Goal: Information Seeking & Learning: Learn about a topic

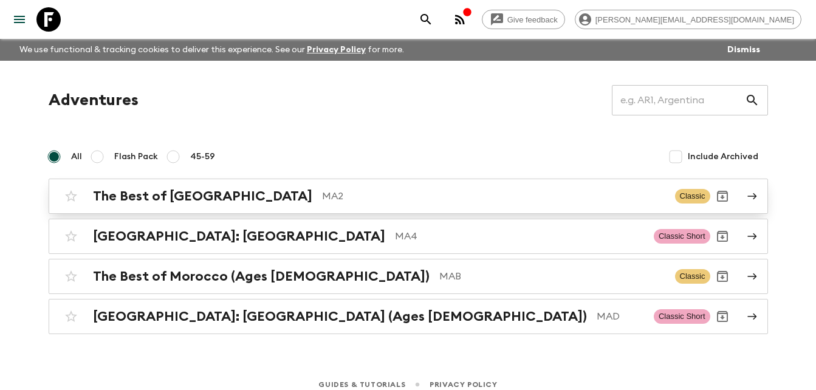
click at [219, 198] on h2 "The Best of [GEOGRAPHIC_DATA]" at bounding box center [202, 196] width 219 height 16
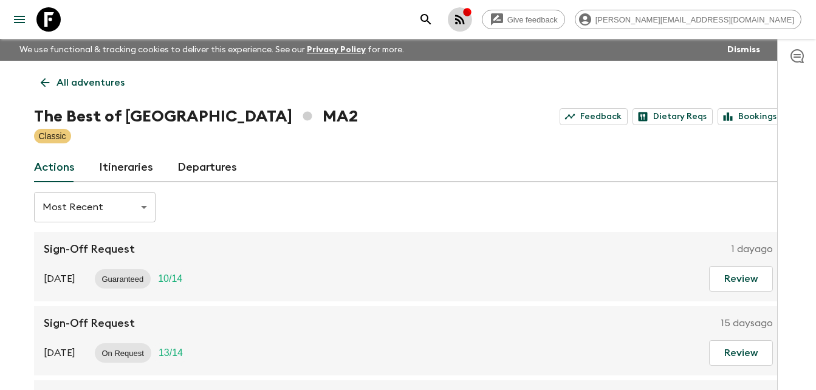
click at [465, 18] on icon "button" at bounding box center [460, 20] width 10 height 10
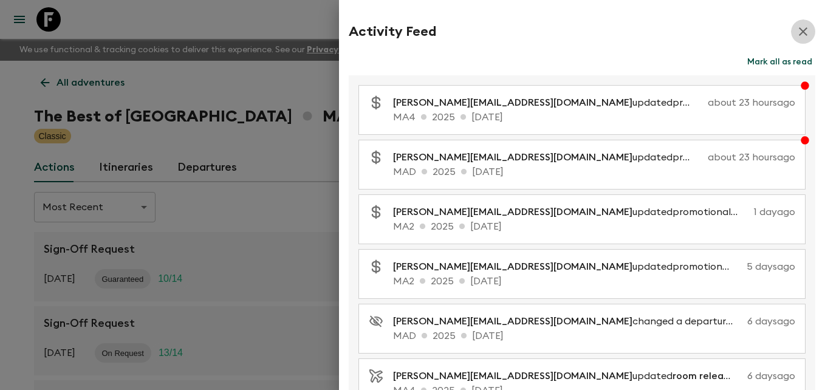
click at [798, 33] on icon "button" at bounding box center [803, 31] width 15 height 15
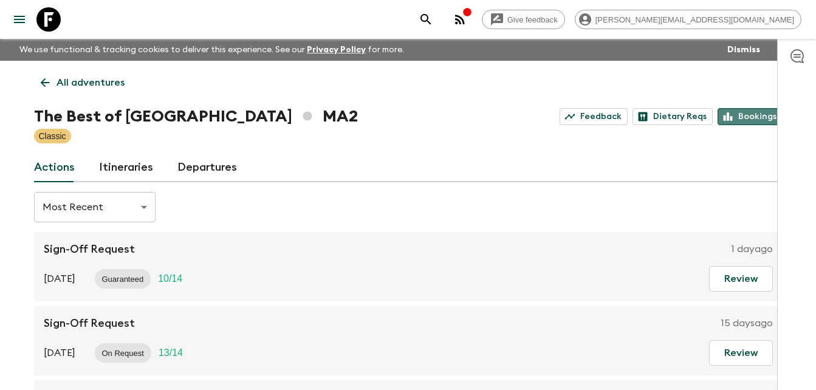
click at [760, 109] on link "Bookings" at bounding box center [750, 116] width 65 height 17
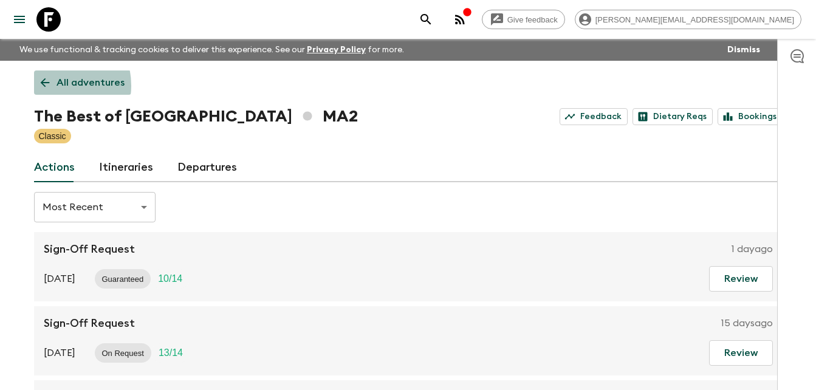
click at [46, 86] on icon at bounding box center [44, 82] width 13 height 13
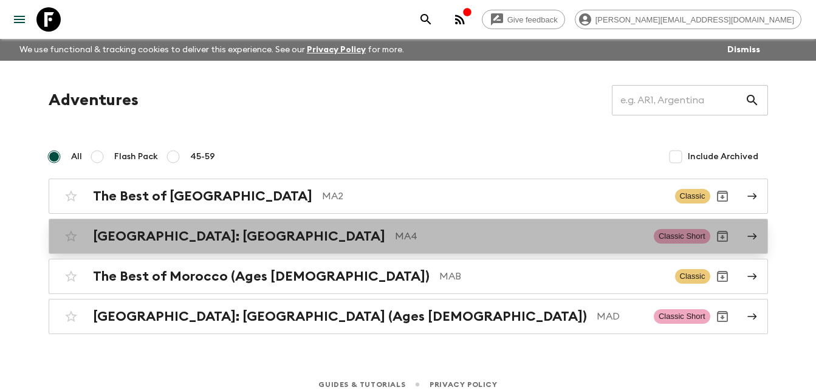
click at [181, 238] on h2 "[GEOGRAPHIC_DATA]: [GEOGRAPHIC_DATA]" at bounding box center [239, 237] width 292 height 16
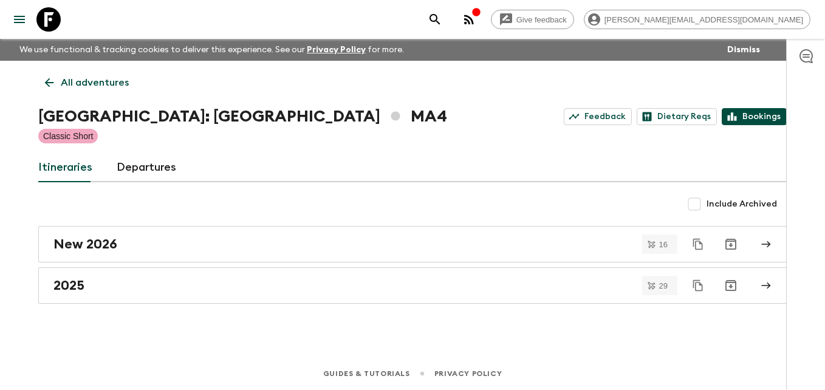
click at [763, 119] on link "Bookings" at bounding box center [754, 116] width 65 height 17
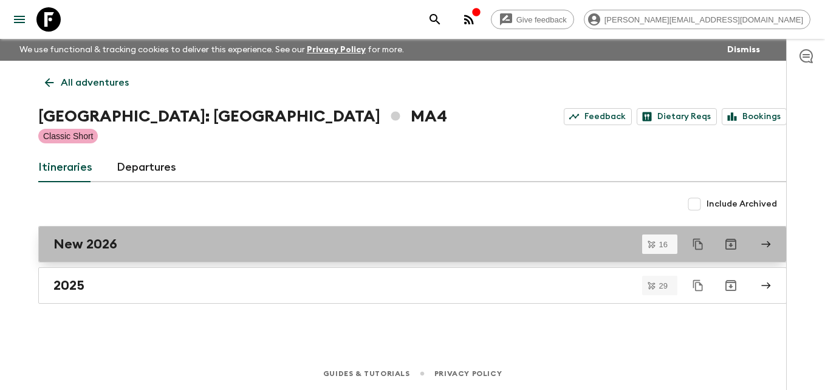
click at [103, 243] on h2 "New 2026" at bounding box center [85, 244] width 64 height 16
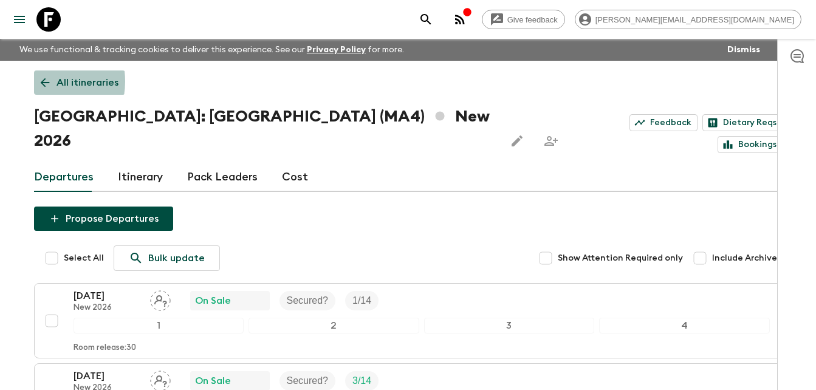
click at [41, 81] on icon at bounding box center [44, 82] width 13 height 13
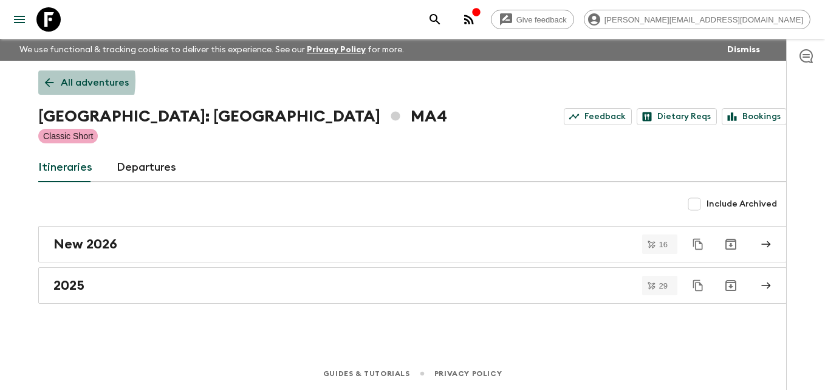
click at [47, 81] on icon at bounding box center [49, 82] width 9 height 9
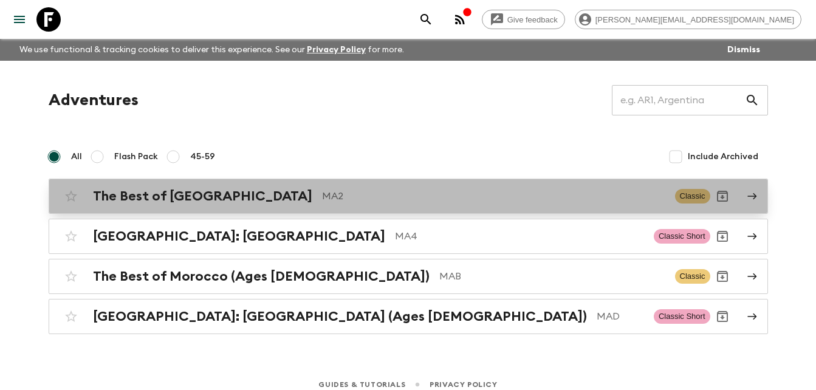
click at [218, 199] on h2 "The Best of [GEOGRAPHIC_DATA]" at bounding box center [202, 196] width 219 height 16
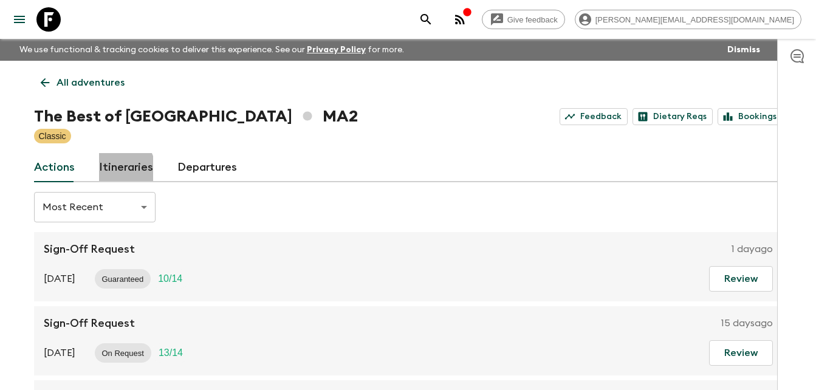
click at [113, 170] on link "Itineraries" at bounding box center [126, 167] width 54 height 29
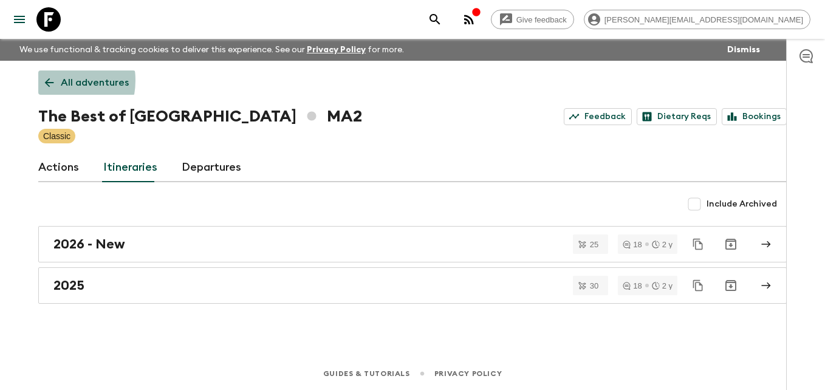
click at [49, 80] on icon at bounding box center [49, 82] width 9 height 9
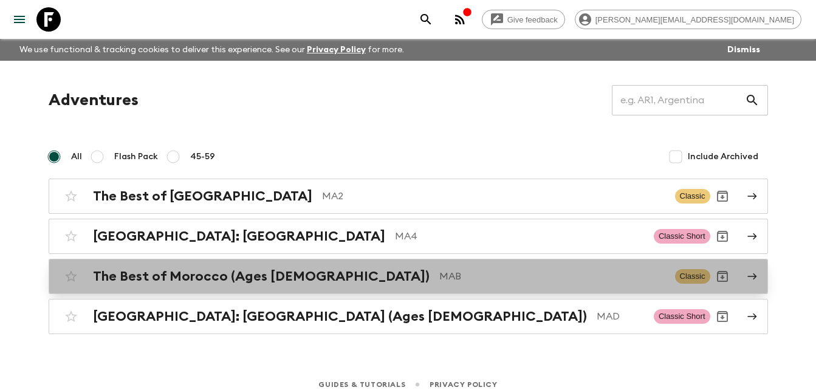
click at [191, 277] on h2 "The Best of Morocco (Ages [DEMOGRAPHIC_DATA])" at bounding box center [261, 277] width 337 height 16
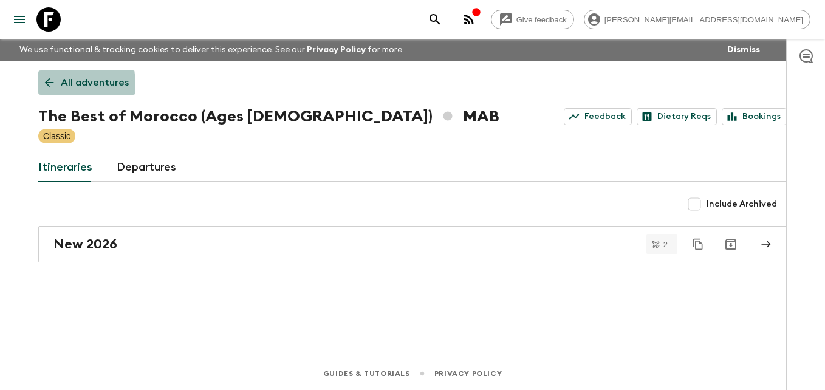
click at [45, 84] on icon at bounding box center [49, 82] width 13 height 13
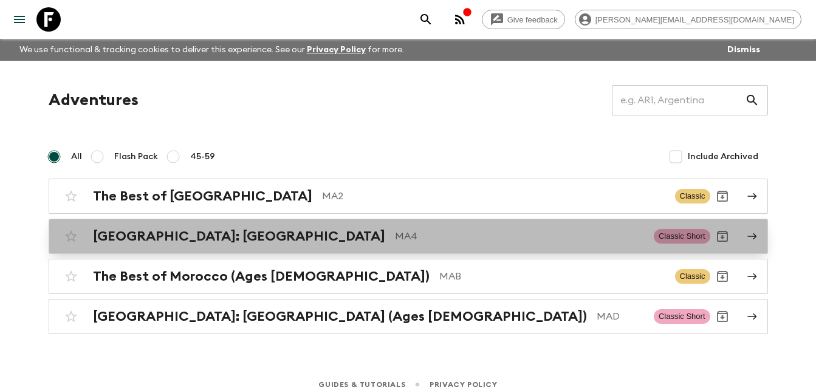
click at [395, 239] on p "MA4" at bounding box center [519, 236] width 249 height 15
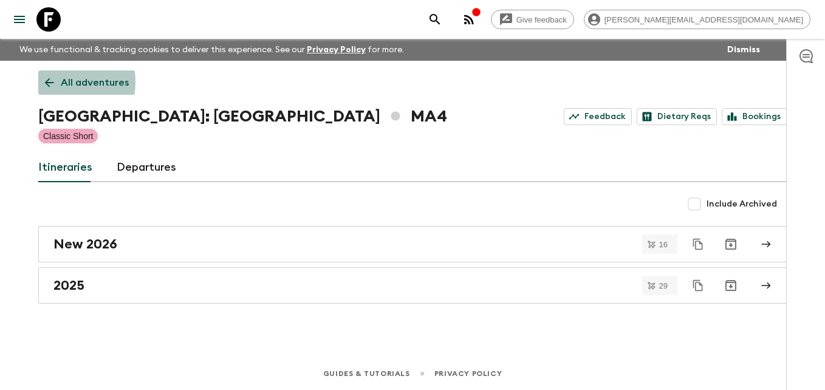
click at [50, 82] on icon at bounding box center [49, 82] width 13 height 13
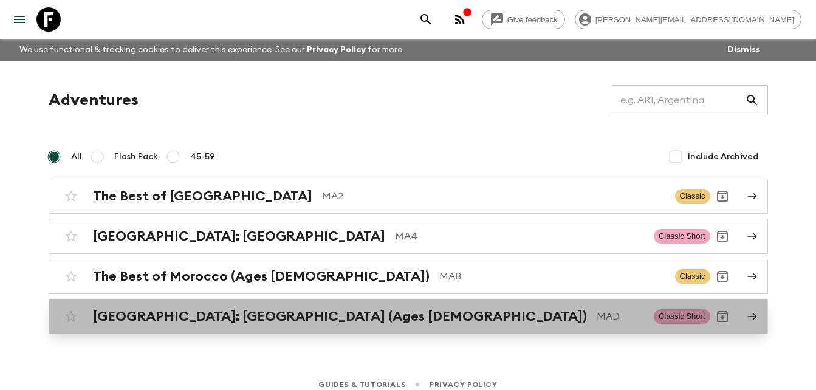
click at [222, 318] on h2 "[GEOGRAPHIC_DATA]: [GEOGRAPHIC_DATA] (Ages [DEMOGRAPHIC_DATA])" at bounding box center [340, 317] width 494 height 16
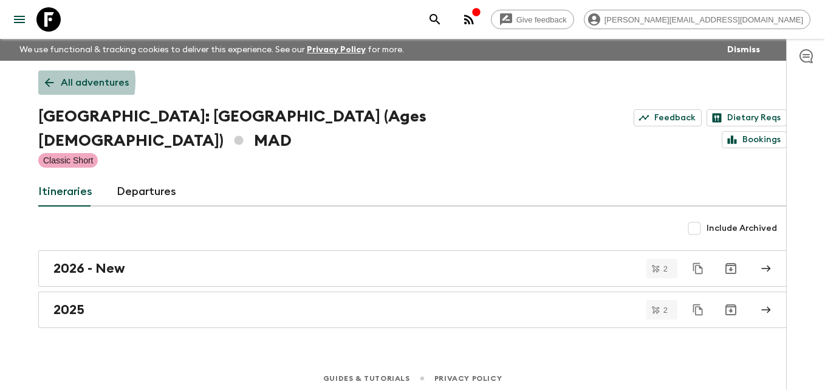
click at [48, 81] on icon at bounding box center [49, 82] width 13 height 13
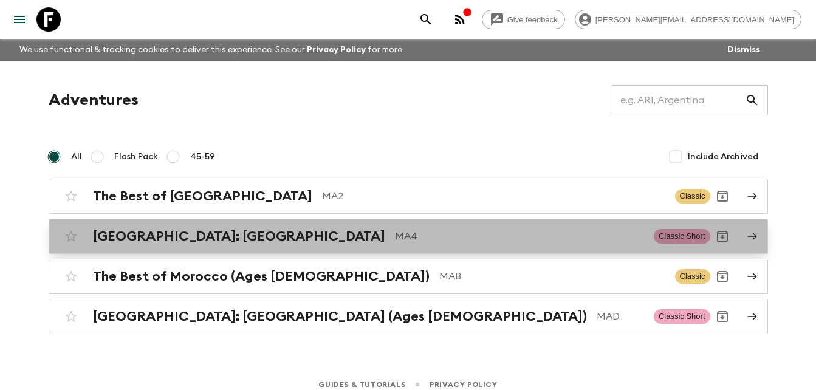
click at [198, 233] on h2 "[GEOGRAPHIC_DATA]: [GEOGRAPHIC_DATA]" at bounding box center [239, 237] width 292 height 16
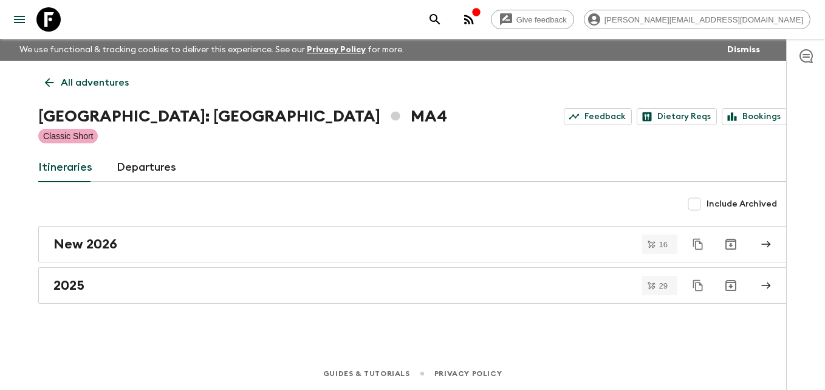
click at [8, 140] on div "Give feedback [PERSON_NAME][EMAIL_ADDRESS][DOMAIN_NAME] We use functional & tra…" at bounding box center [412, 195] width 825 height 390
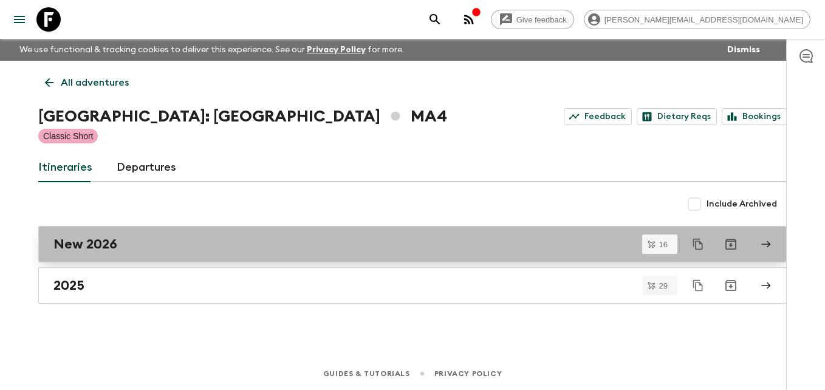
click at [137, 244] on div "New 2026" at bounding box center [400, 244] width 695 height 16
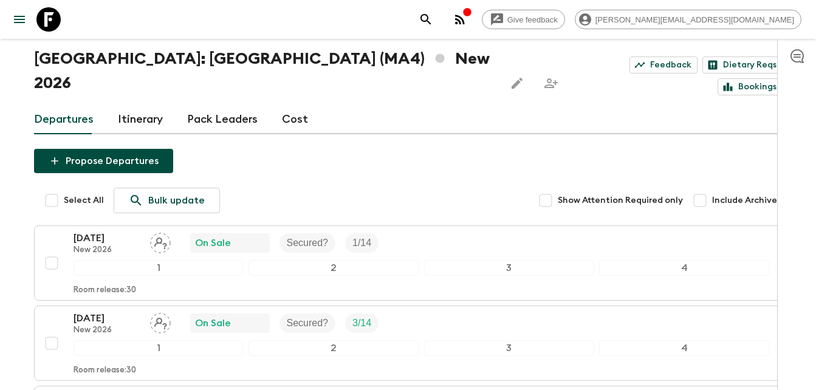
scroll to position [73, 0]
